Goal: Navigation & Orientation: Understand site structure

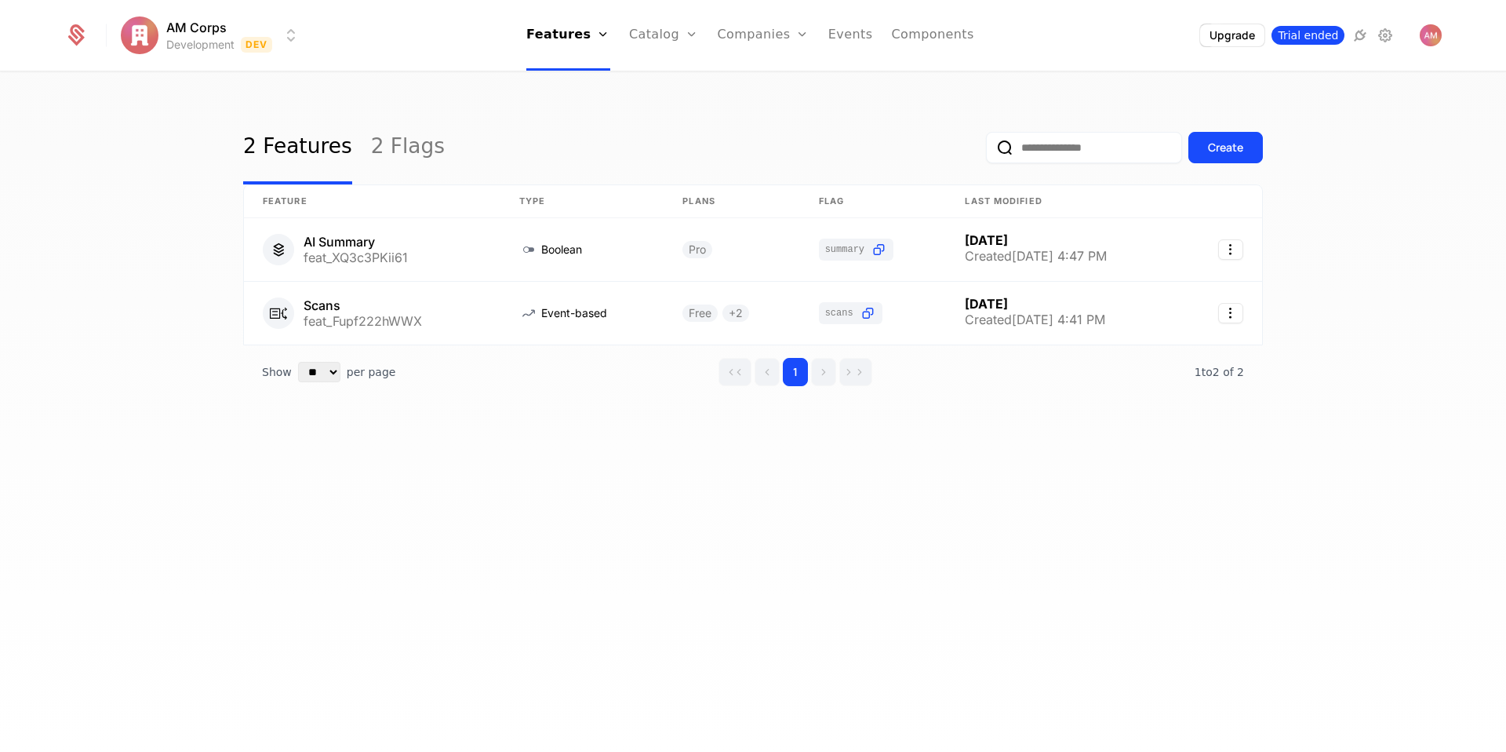
click at [1305, 37] on span "Trial ended" at bounding box center [1308, 35] width 73 height 19
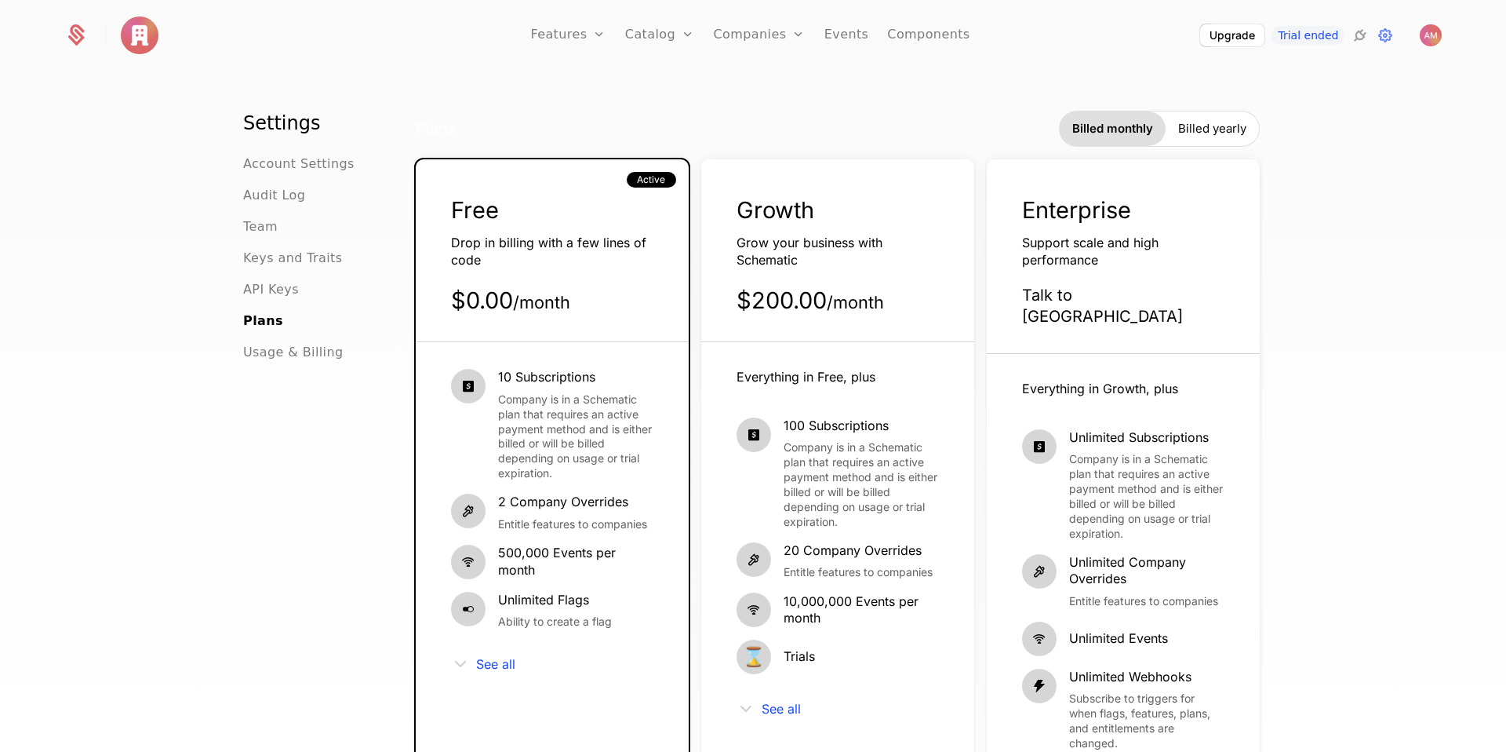
click at [602, 283] on div "Free Drop in billing with a few lines of code $0.00 / month Active" at bounding box center [552, 268] width 273 height 147
click at [1430, 40] on img "Open user button" at bounding box center [1431, 35] width 22 height 22
click at [1221, 120] on button "Manage account" at bounding box center [1294, 125] width 297 height 39
click at [581, 91] on link "Features" at bounding box center [585, 86] width 72 height 19
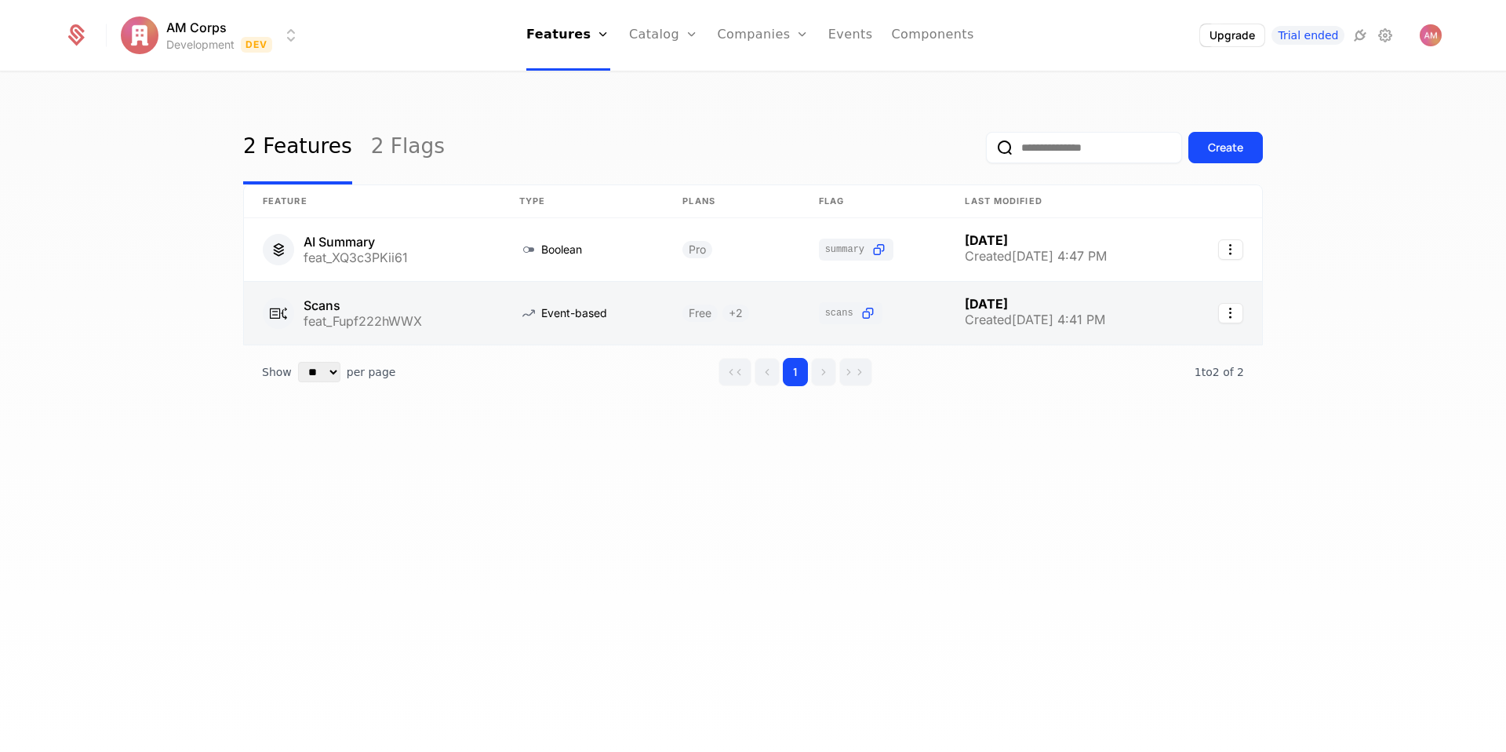
click at [325, 304] on link at bounding box center [372, 313] width 257 height 63
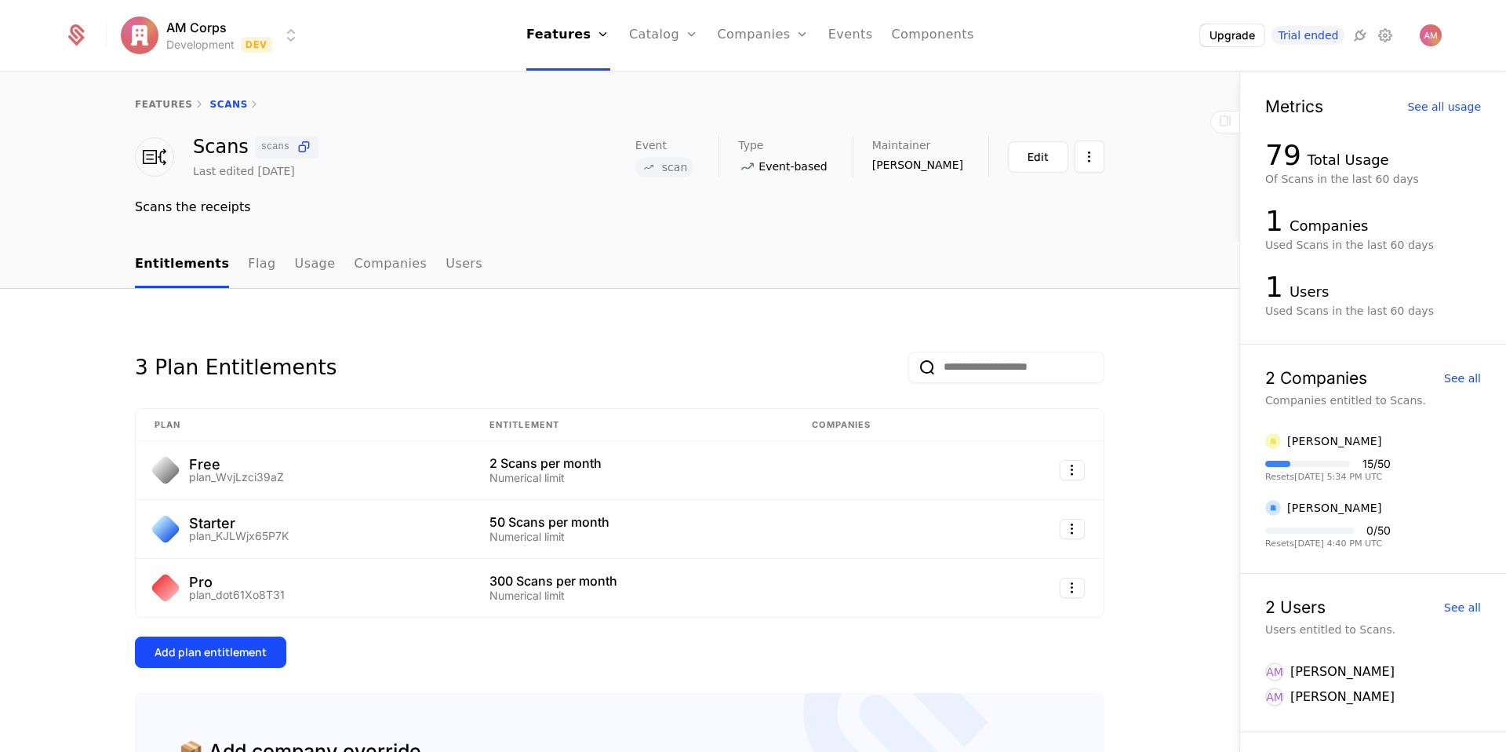
click at [232, 104] on div "features Scans" at bounding box center [620, 104] width 970 height 13
click at [788, 37] on link "Companies" at bounding box center [764, 35] width 92 height 71
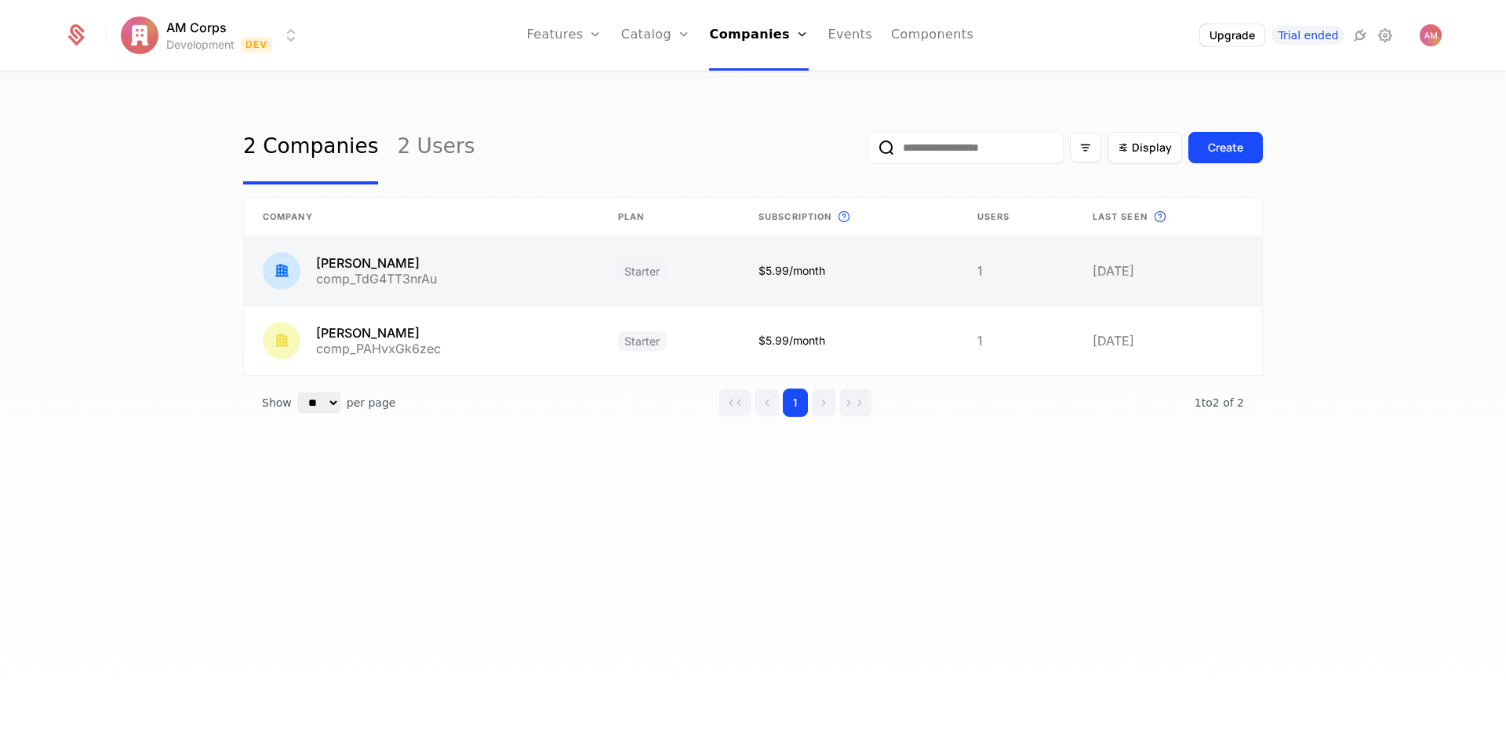
click at [447, 270] on link at bounding box center [421, 270] width 355 height 69
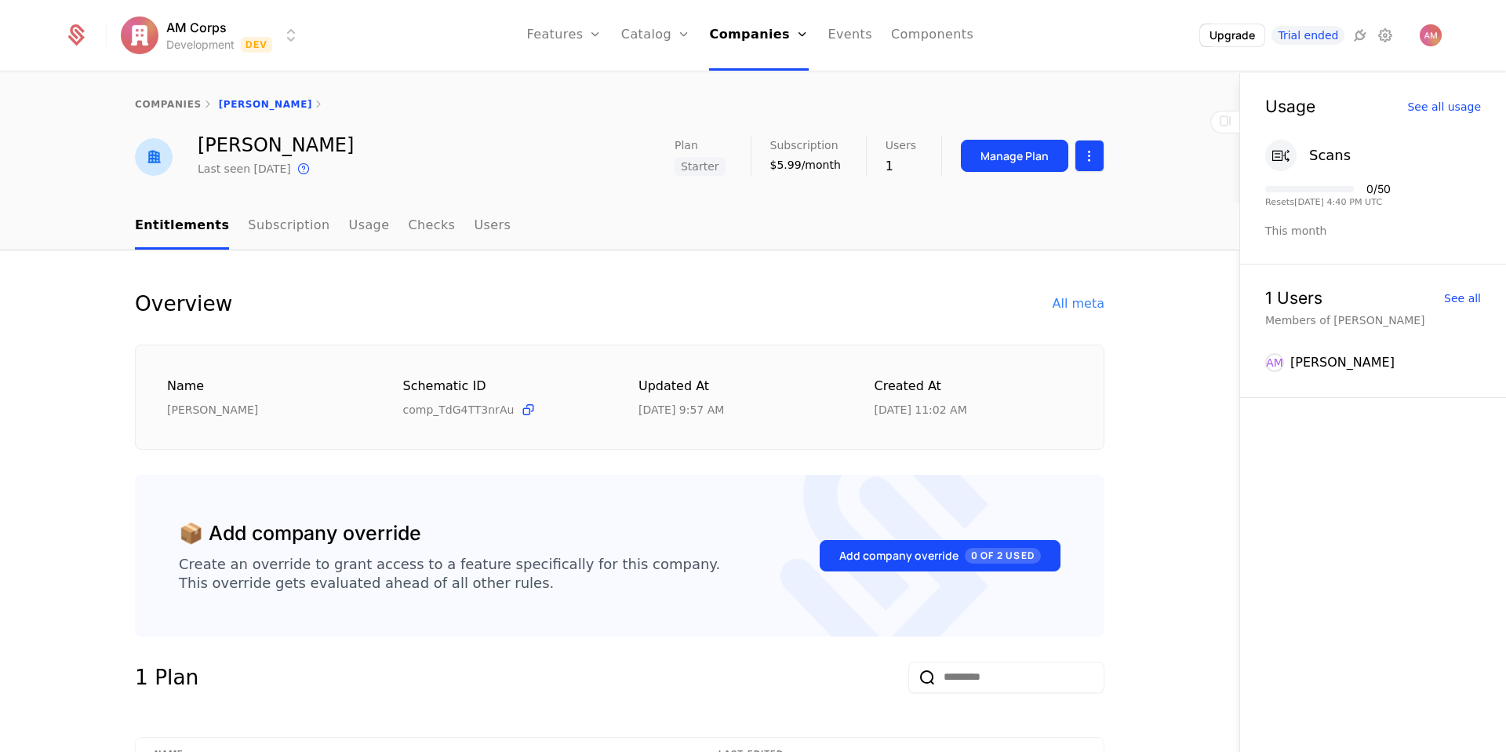
click at [1083, 151] on html "AM Corps Development Dev Features Features Flags Catalog Plans Add Ons Credits …" at bounding box center [753, 376] width 1506 height 752
click at [851, 234] on html "AM Corps Development Dev Features Features Flags Catalog Plans Add Ons Credits …" at bounding box center [753, 376] width 1506 height 752
